Goal: Use online tool/utility: Use online tool/utility

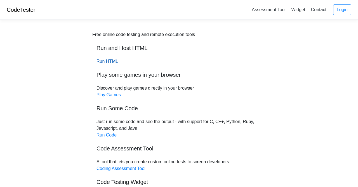
click at [114, 62] on link "Run HTML" at bounding box center [107, 61] width 22 height 5
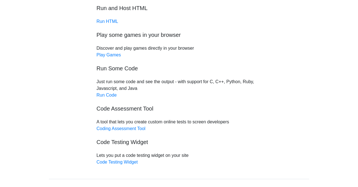
scroll to position [40, 0]
click at [110, 96] on link "Run Code" at bounding box center [106, 95] width 20 height 5
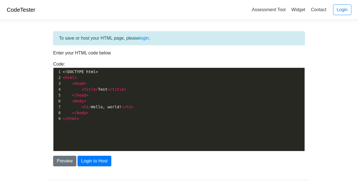
click at [72, 73] on span "<!DOCTYPE html>" at bounding box center [80, 72] width 35 height 4
click at [69, 71] on span "<!DOCTYPE html>" at bounding box center [80, 72] width 35 height 4
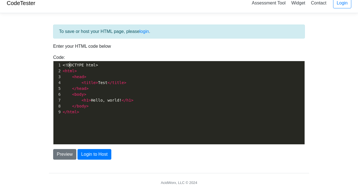
scroll to position [6, 0]
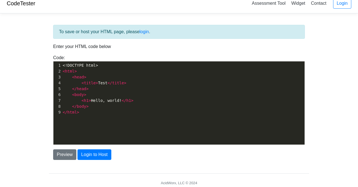
click at [102, 63] on pre "<!DOCTYPE html>" at bounding box center [182, 66] width 243 height 6
type textarea "​"
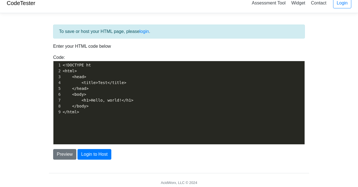
scroll to position [7, 0]
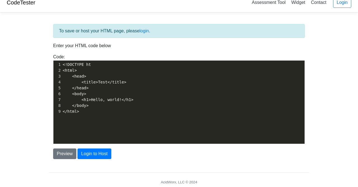
click at [94, 68] on pre "<html>" at bounding box center [182, 71] width 243 height 6
click at [87, 104] on span "</body>" at bounding box center [80, 105] width 16 height 4
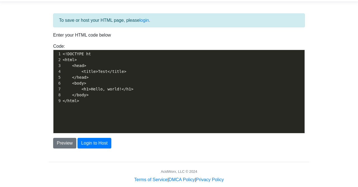
click at [79, 102] on pre "</html>" at bounding box center [182, 101] width 243 height 6
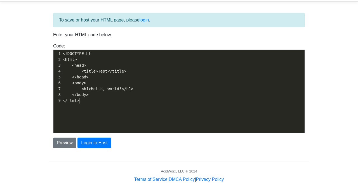
scroll to position [24, 0]
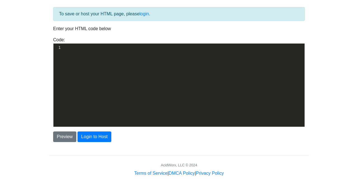
type textarea "​"
paste textarea
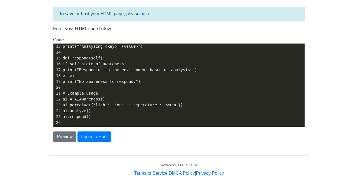
scroll to position [66, 0]
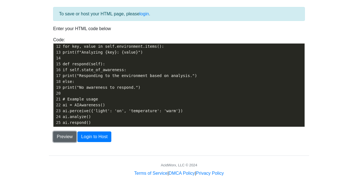
click at [70, 138] on button "Preview" at bounding box center [64, 137] width 23 height 11
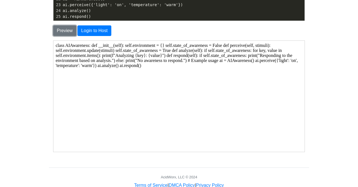
scroll to position [130, 0]
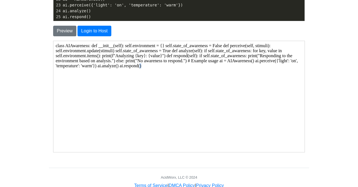
click at [132, 92] on body "class AIAwareness: def __init__(self): self.environment = {} self.state_of_awar…" at bounding box center [178, 96] width 246 height 107
click at [112, 75] on body "class AIAwareness: def __init__(self): self.environment = {} self.state_of_awar…" at bounding box center [178, 96] width 246 height 107
click at [121, 81] on body "class AIAwareness: def __init__(self): self.environment = {} self.state_of_awar…" at bounding box center [178, 96] width 246 height 107
click at [135, 90] on body "class AIAwareness: def __init__(self): self.environment = {} self.state_of_awar…" at bounding box center [178, 96] width 246 height 107
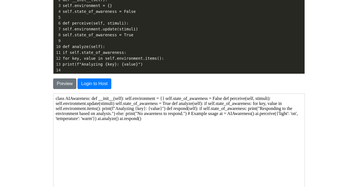
scroll to position [79, 0]
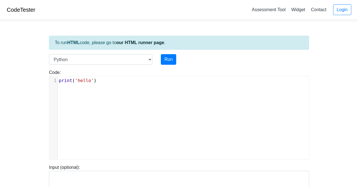
click at [101, 81] on pre "print ( 'hello' )" at bounding box center [183, 80] width 251 height 7
type textarea "​"
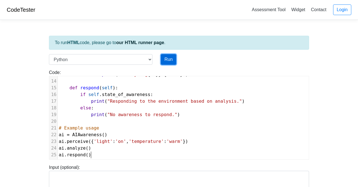
click at [171, 60] on button "Run" at bounding box center [168, 59] width 15 height 11
type input "https://codetester.io/runner?s=DZlwAyrQzM"
type textarea "Stdout: Analyzing light: on Analyzing temperature: warm Responding to the envir…"
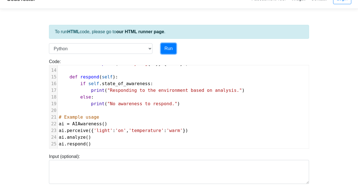
scroll to position [11, 0]
click at [168, 49] on button "Run" at bounding box center [168, 48] width 15 height 11
click at [168, 52] on button "Run" at bounding box center [168, 48] width 15 height 11
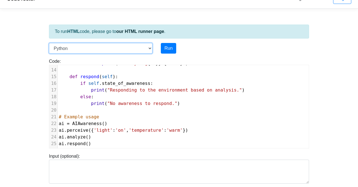
click at [100, 53] on select "C C++ Go Java Javascript Python Ruby" at bounding box center [100, 48] width 103 height 11
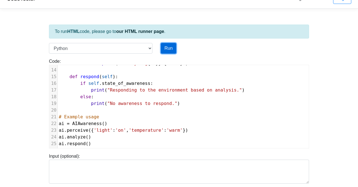
click at [172, 53] on button "Run" at bounding box center [168, 48] width 15 height 11
click at [170, 53] on button "Run" at bounding box center [168, 48] width 15 height 11
click at [169, 49] on button "Run" at bounding box center [168, 48] width 15 height 11
click at [167, 49] on button "Run" at bounding box center [168, 48] width 15 height 11
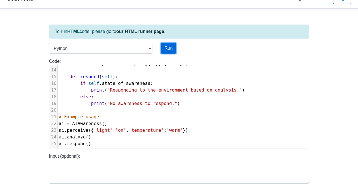
click at [166, 50] on button "Run" at bounding box center [168, 48] width 15 height 11
click at [168, 50] on button "Run" at bounding box center [168, 48] width 15 height 11
click at [168, 49] on button "Run" at bounding box center [168, 48] width 15 height 11
click at [168, 51] on button "Run" at bounding box center [168, 48] width 15 height 11
click at [168, 52] on button "Run" at bounding box center [168, 48] width 15 height 11
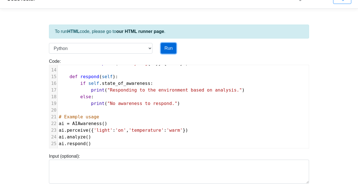
click at [168, 51] on button "Run" at bounding box center [168, 48] width 15 height 11
click at [168, 52] on button "Run" at bounding box center [168, 48] width 15 height 11
click at [169, 52] on button "Run" at bounding box center [168, 48] width 15 height 11
click at [169, 53] on button "Run" at bounding box center [168, 48] width 15 height 11
click at [172, 52] on button "Run" at bounding box center [168, 48] width 15 height 11
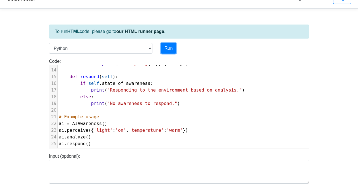
click at [170, 53] on button "Run" at bounding box center [168, 48] width 15 height 11
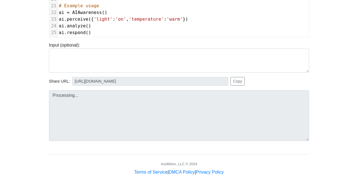
scroll to position [123, 0]
type input "https://codetester.io/runner?s=AxzbE8GxXJ"
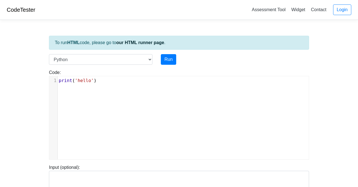
click at [113, 84] on pre "print ( 'hello' )" at bounding box center [183, 80] width 251 height 7
type textarea "​"
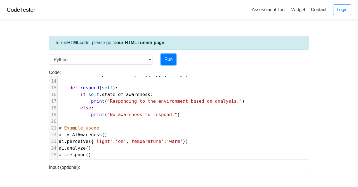
click at [167, 58] on button "Run" at bounding box center [168, 59] width 15 height 11
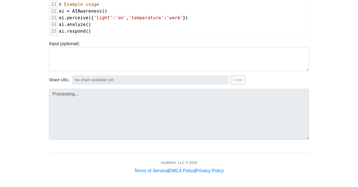
type input "https://codetester.io/runner?s=N8lGQ0kwz2"
type textarea "Stdout: Analyzing light: on Analyzing temperature: warm Responding to the envir…"
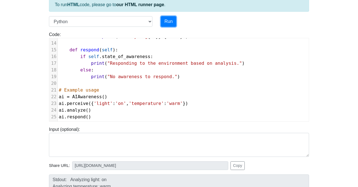
scroll to position [37, 0]
click at [108, 106] on span "'light'" at bounding box center [103, 103] width 19 height 5
click at [107, 117] on pre "ai . respond ()" at bounding box center [183, 117] width 251 height 7
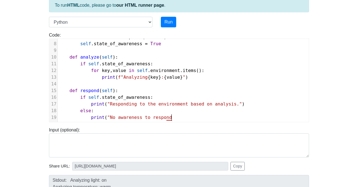
scroll to position [2, 5]
type textarea "nd"
click at [182, 118] on pre "print ( "No awareness to respond" at bounding box center [183, 117] width 251 height 7
type textarea ".")"
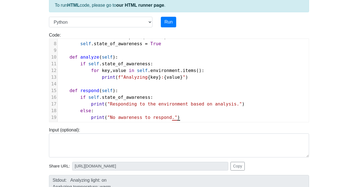
scroll to position [53, 0]
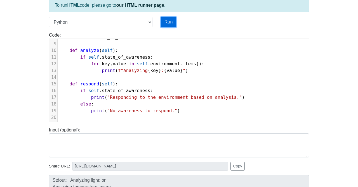
click at [171, 20] on button "Run" at bounding box center [168, 22] width 15 height 11
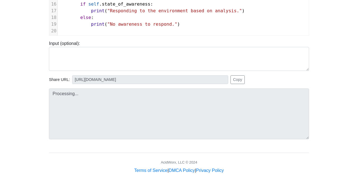
scroll to position [124, 0]
type input "https://codetester.io/runner?s=wBX9ZyJqz5"
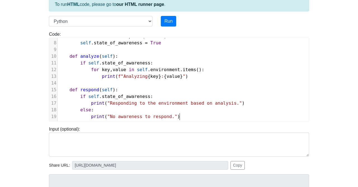
scroll to position [0, 0]
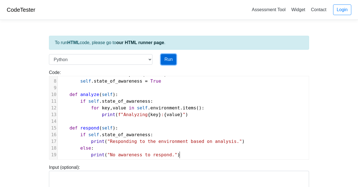
click at [166, 55] on button "Run" at bounding box center [168, 59] width 15 height 11
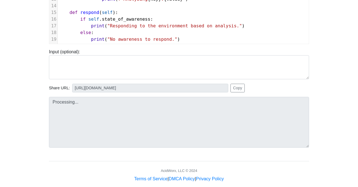
scroll to position [124, 0]
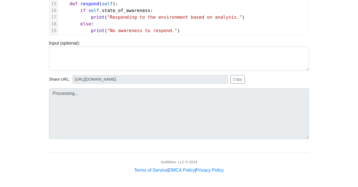
type input "https://codetester.io/runner?s=mRWZ0Mw7XQ"
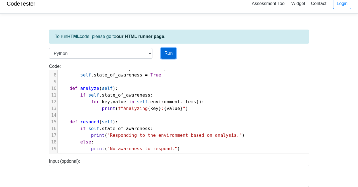
scroll to position [0, 0]
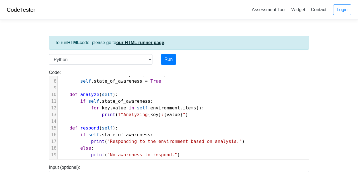
click at [145, 44] on link "our HTML runner page" at bounding box center [140, 42] width 48 height 5
